Goal: Transaction & Acquisition: Download file/media

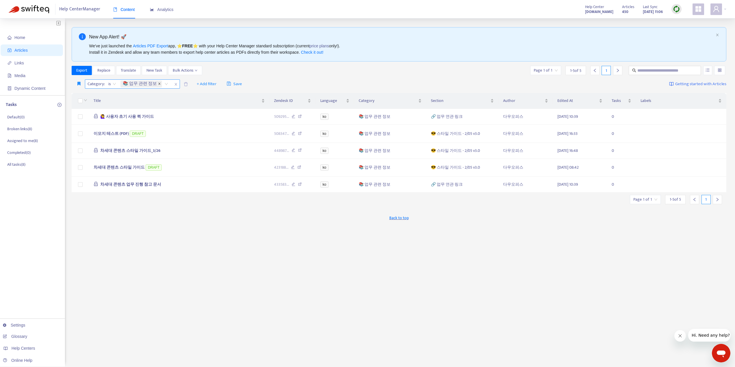
click at [158, 83] on icon "close" at bounding box center [159, 83] width 3 height 3
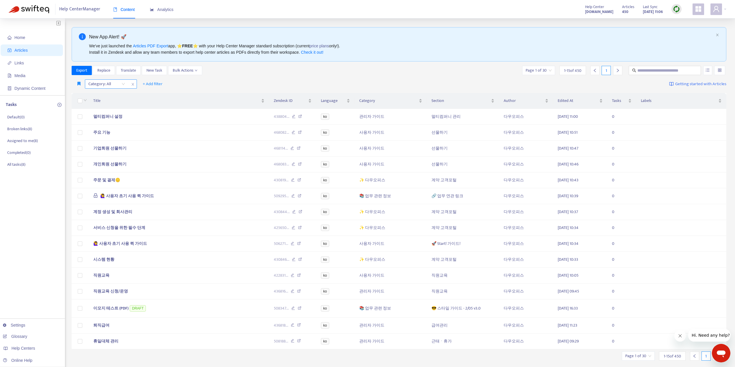
click at [626, 72] on div "Page 1 of 30 1 - 15 of 450 1" at bounding box center [574, 70] width 105 height 9
click at [639, 71] on input "text" at bounding box center [664, 70] width 55 height 6
type input "*"
type input "***"
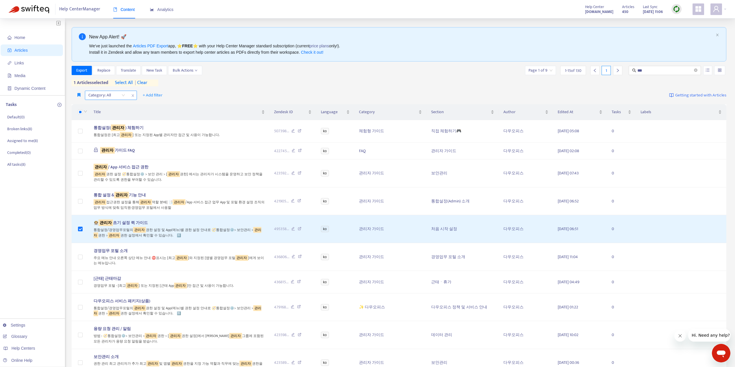
click at [77, 66] on div "New App Alert! 🚀 We've just launched the Articles PDF Export app, ⭐ FREE ⭐️ wit…" at bounding box center [399, 285] width 655 height 516
click at [79, 68] on span "Export" at bounding box center [81, 70] width 11 height 6
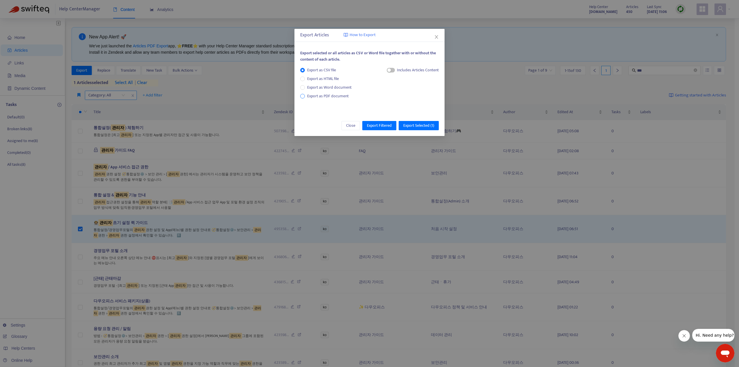
click at [318, 97] on span "Export as PDF document" at bounding box center [328, 96] width 42 height 7
click at [417, 126] on span "Export Selected ( 1 )" at bounding box center [418, 125] width 31 height 6
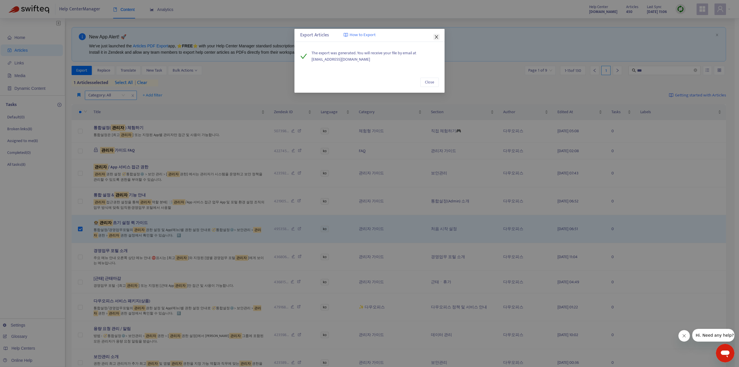
click at [439, 37] on span "Close" at bounding box center [436, 37] width 6 height 5
